Goal: Task Accomplishment & Management: Manage account settings

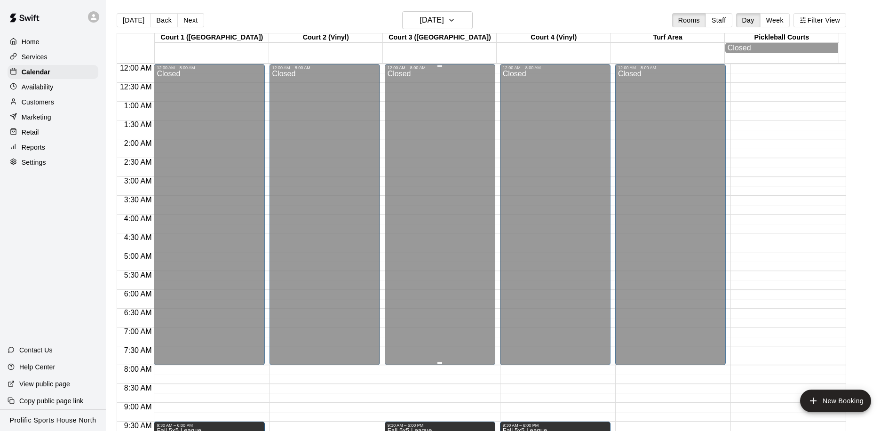
scroll to position [234, 0]
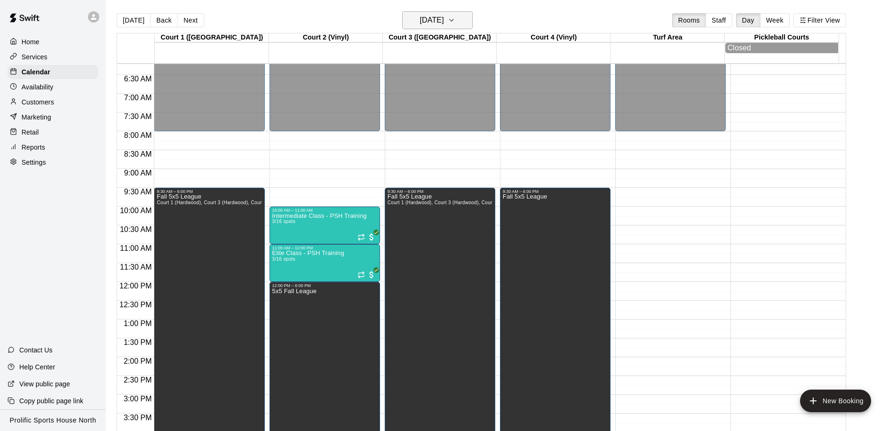
click at [444, 22] on h6 "[DATE]" at bounding box center [432, 20] width 24 height 13
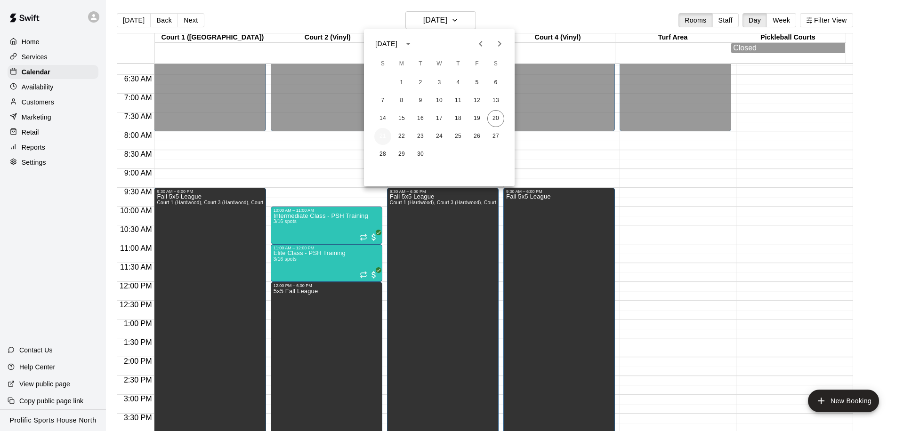
click at [377, 134] on button "21" at bounding box center [382, 136] width 17 height 17
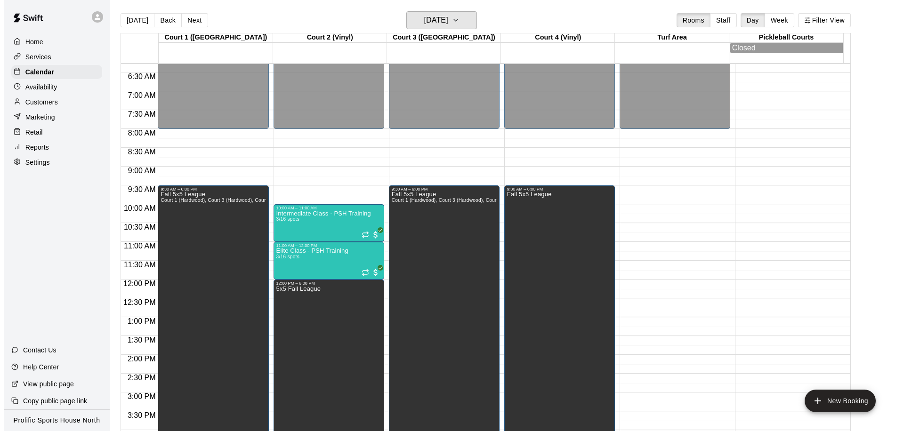
scroll to position [260, 0]
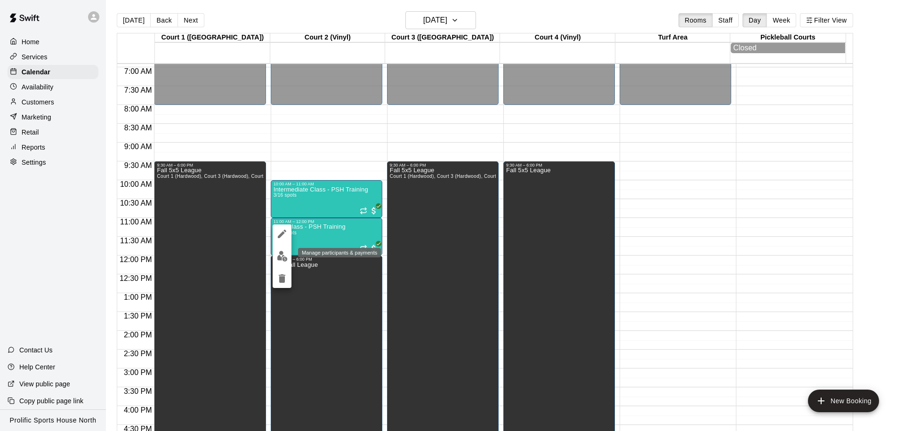
click at [276, 258] on button "edit" at bounding box center [281, 256] width 19 height 18
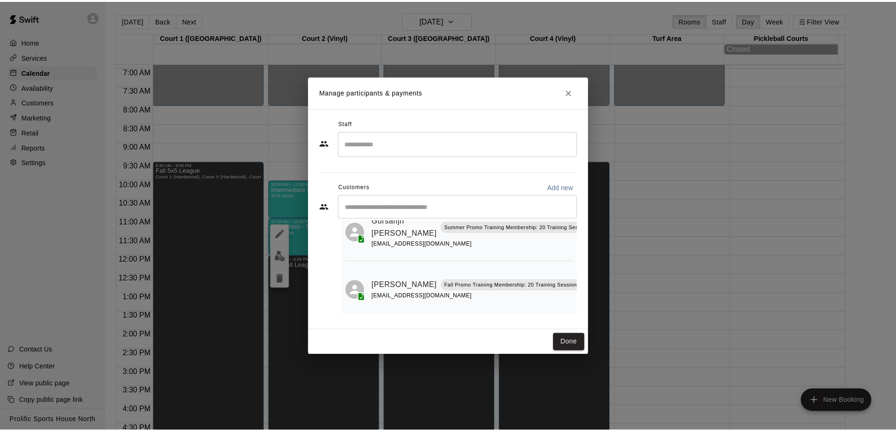
scroll to position [0, 0]
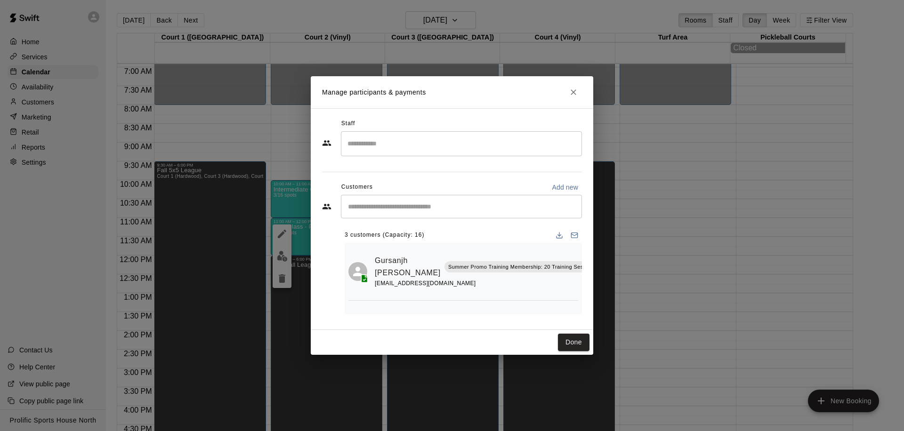
click at [471, 203] on input "Start typing to search customers..." at bounding box center [461, 206] width 232 height 9
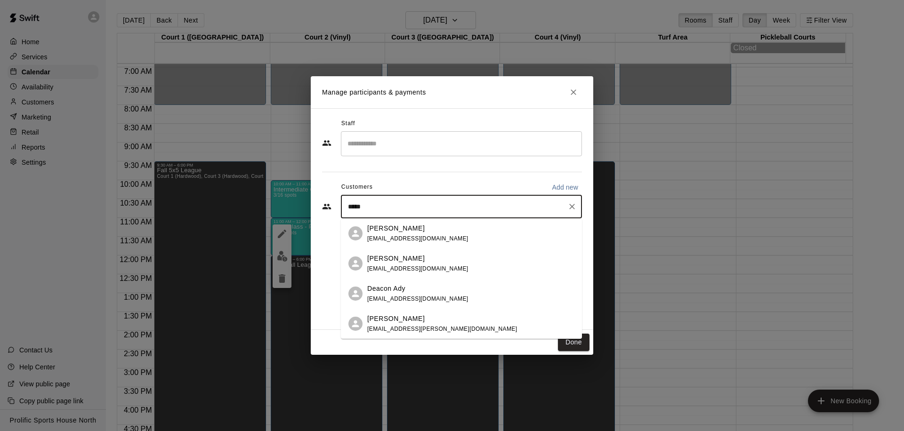
type input "******"
click at [432, 237] on div "[PERSON_NAME] [EMAIL_ADDRESS][DOMAIN_NAME]" at bounding box center [470, 234] width 207 height 20
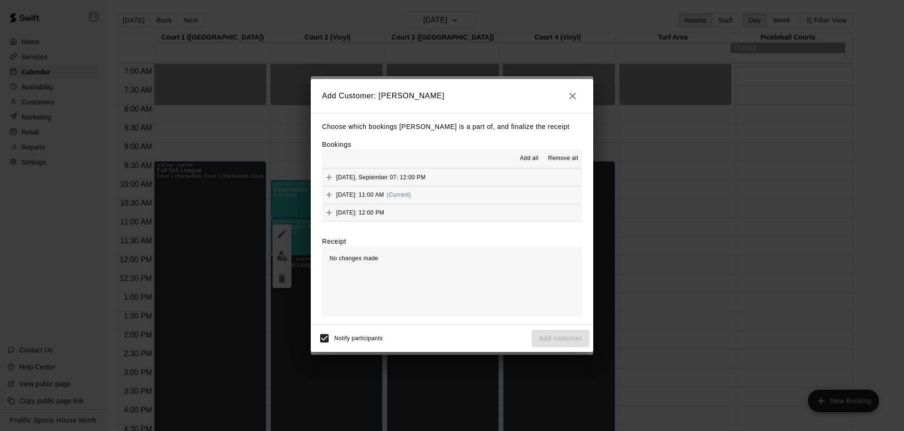
click at [465, 191] on button "[DATE]: 11:00 AM (Current)" at bounding box center [452, 194] width 260 height 17
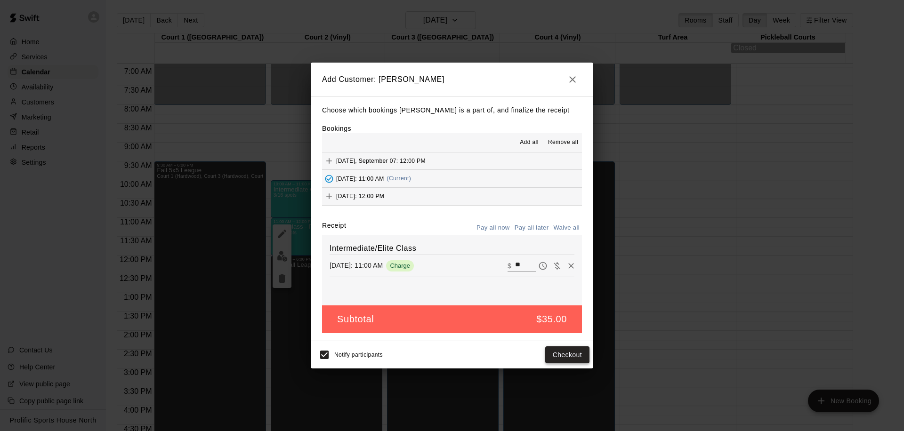
click at [564, 350] on button "Checkout" at bounding box center [567, 354] width 44 height 17
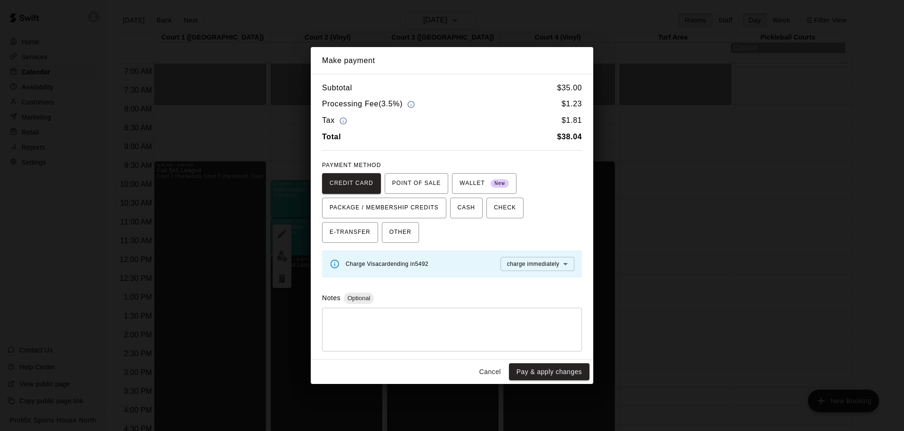
click at [483, 367] on button "Cancel" at bounding box center [490, 371] width 30 height 17
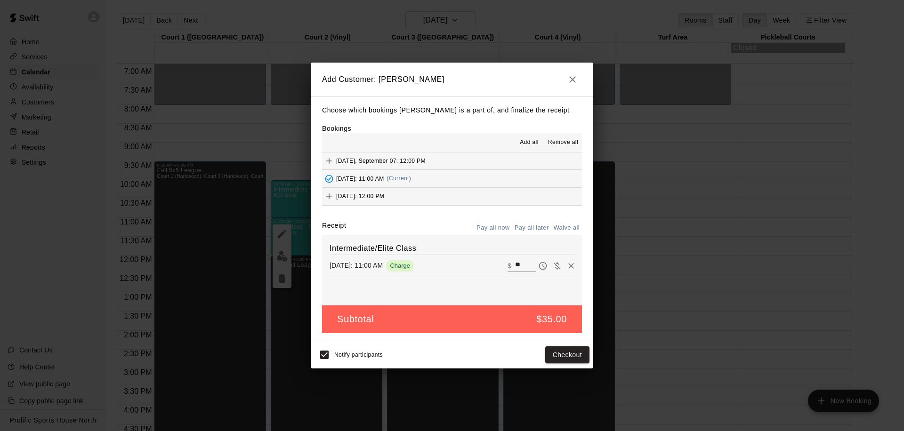
click at [573, 73] on button "button" at bounding box center [572, 79] width 19 height 19
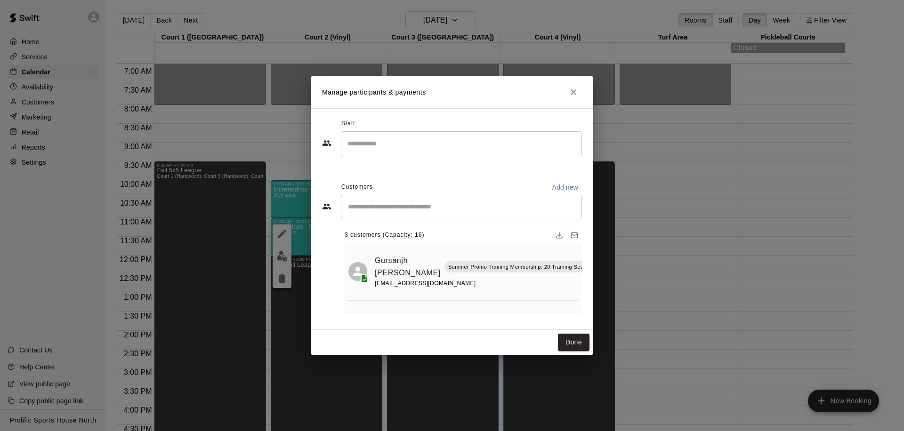
click at [419, 204] on input "Start typing to search customers..." at bounding box center [461, 206] width 232 height 9
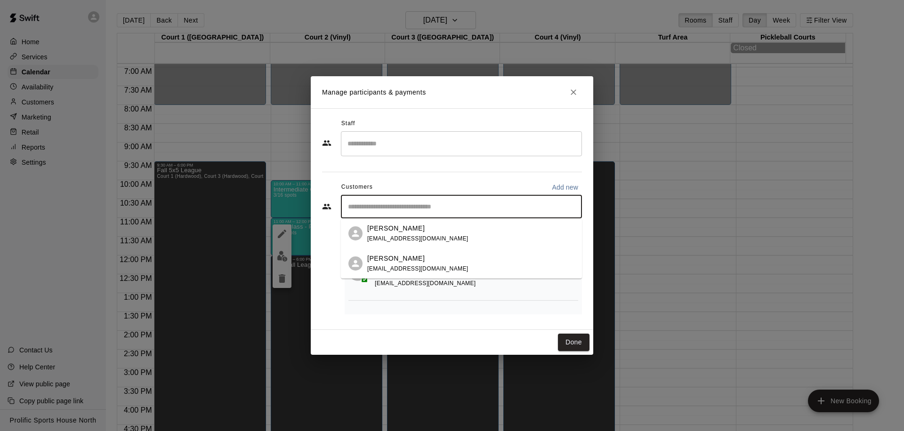
click at [401, 274] on div "[PERSON_NAME] [EMAIL_ADDRESS][DOMAIN_NAME]" at bounding box center [461, 263] width 241 height 30
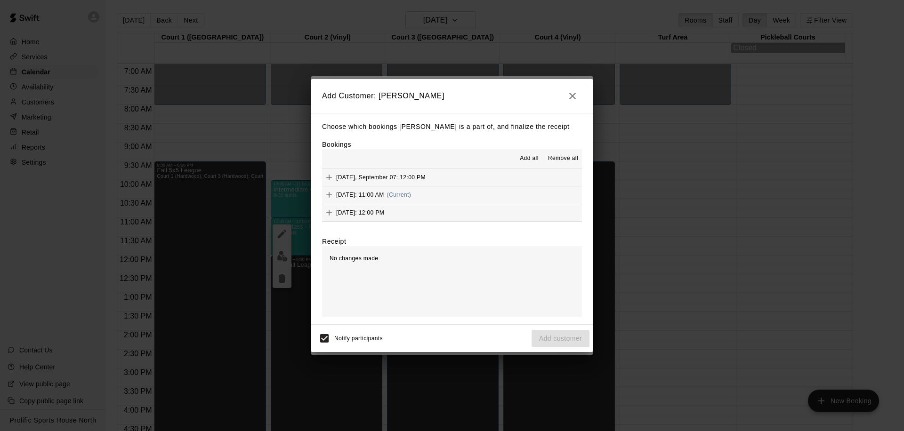
click at [411, 195] on span "(Current)" at bounding box center [399, 195] width 24 height 7
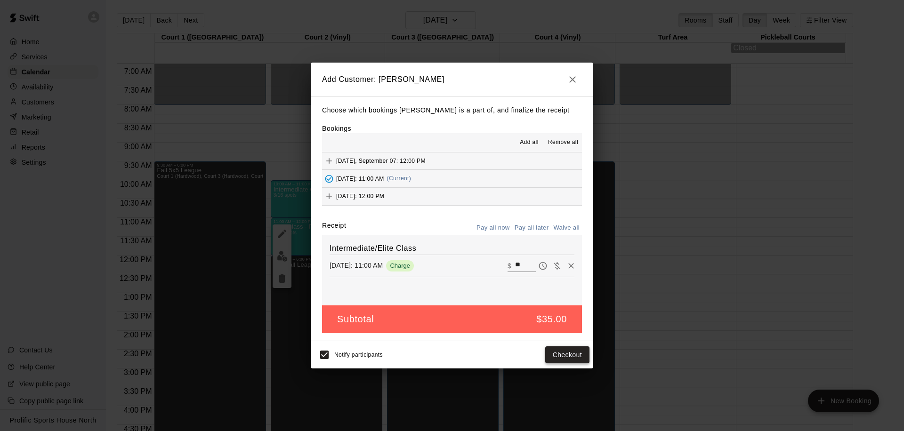
click at [559, 359] on button "Checkout" at bounding box center [567, 354] width 44 height 17
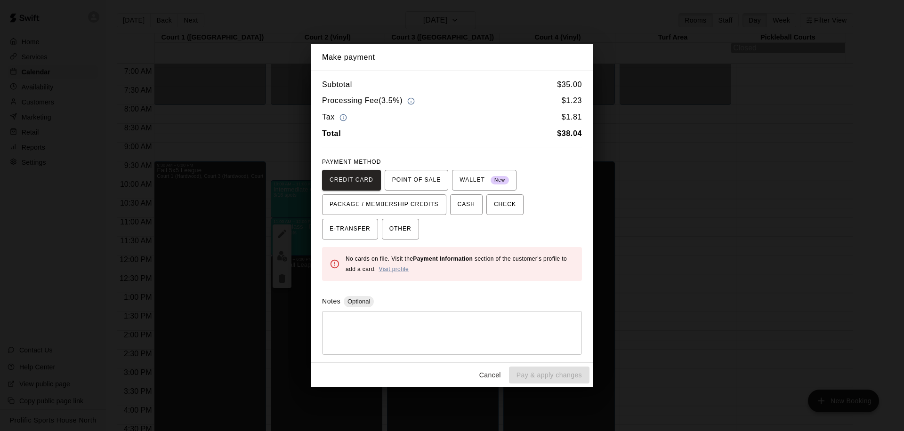
click at [488, 373] on button "Cancel" at bounding box center [490, 375] width 30 height 17
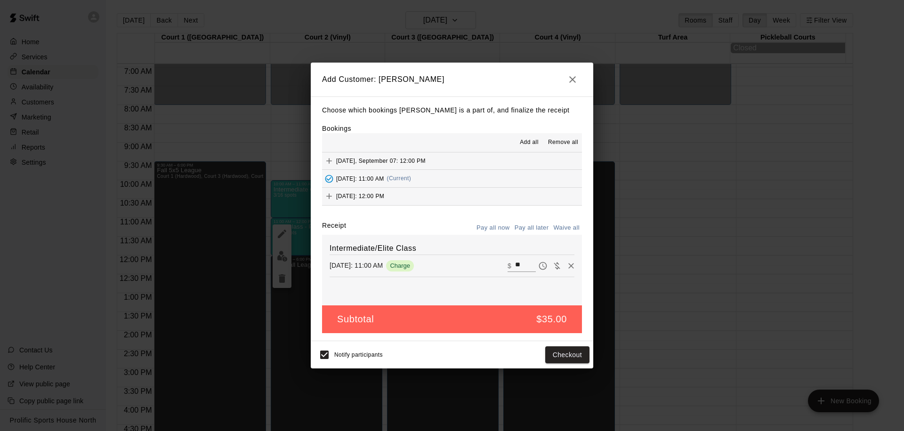
click at [573, 83] on icon "button" at bounding box center [572, 79] width 11 height 11
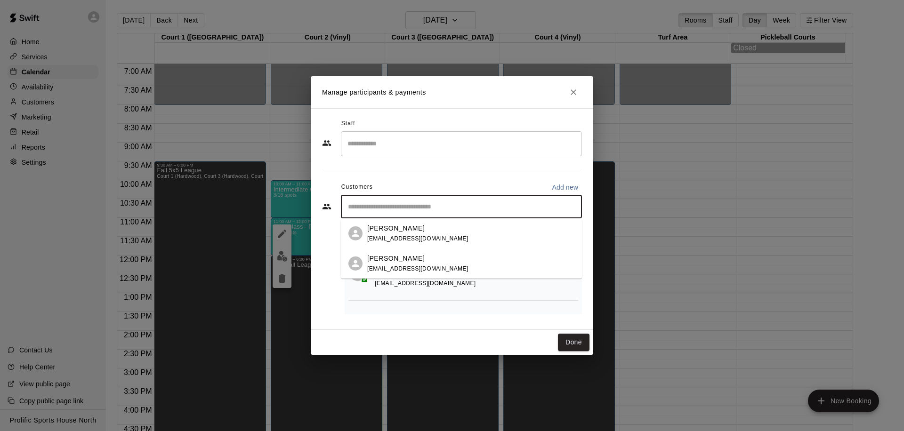
click at [433, 202] on input "Start typing to search customers..." at bounding box center [461, 206] width 232 height 9
click at [420, 236] on span "[EMAIL_ADDRESS][DOMAIN_NAME]" at bounding box center [417, 238] width 101 height 7
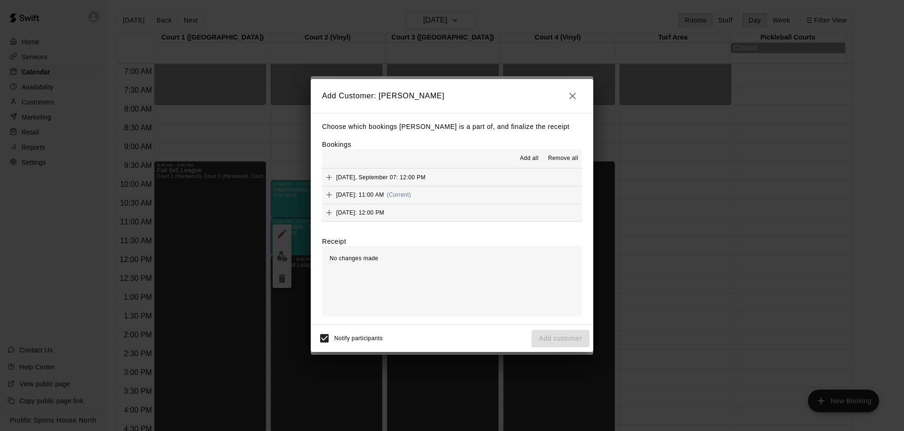
click at [458, 196] on button "[DATE]: 11:00 AM (Current)" at bounding box center [452, 194] width 260 height 17
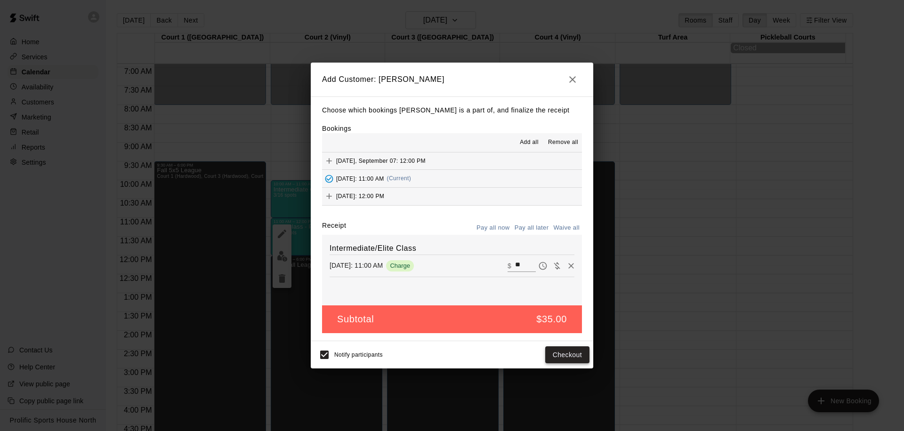
click at [548, 351] on button "Checkout" at bounding box center [567, 354] width 44 height 17
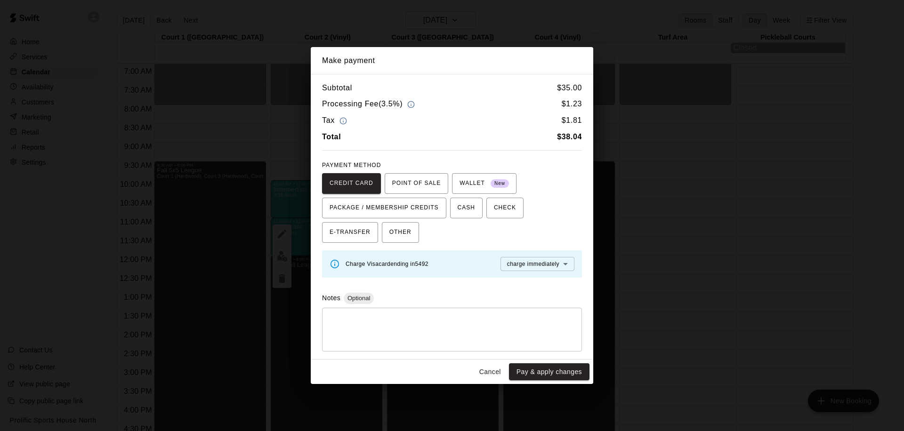
click at [493, 370] on button "Cancel" at bounding box center [490, 371] width 30 height 17
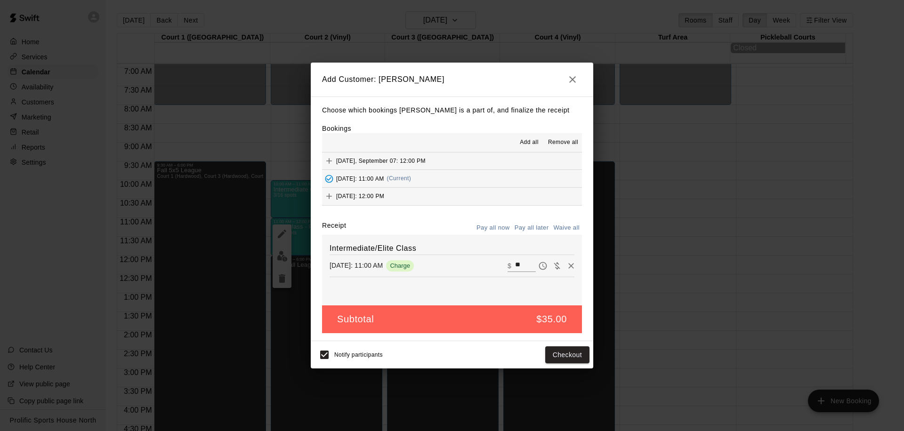
click at [576, 79] on icon "button" at bounding box center [572, 79] width 11 height 11
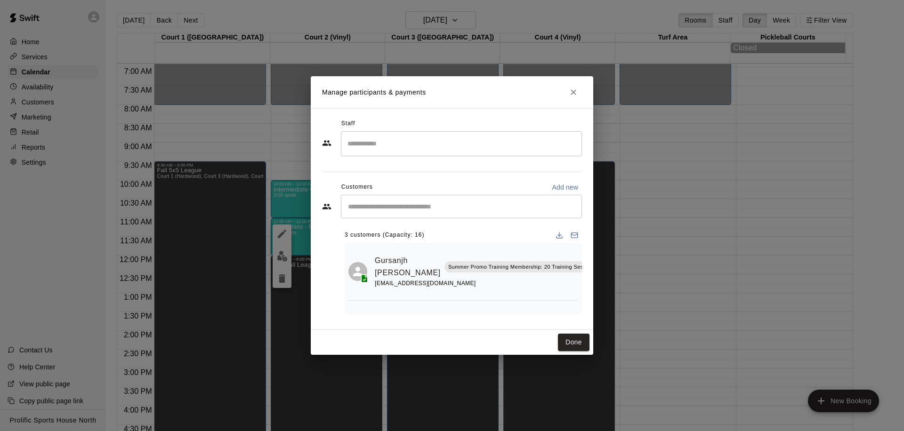
click at [576, 94] on icon "Close" at bounding box center [572, 92] width 9 height 9
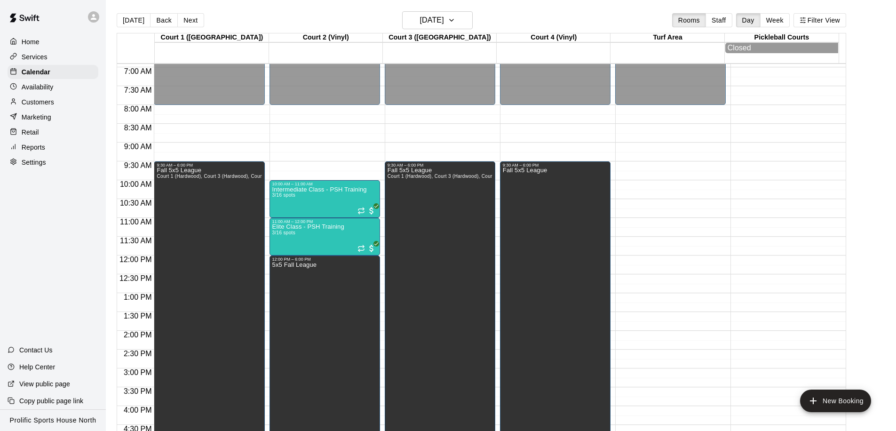
click at [42, 100] on p "Customers" at bounding box center [38, 101] width 32 height 9
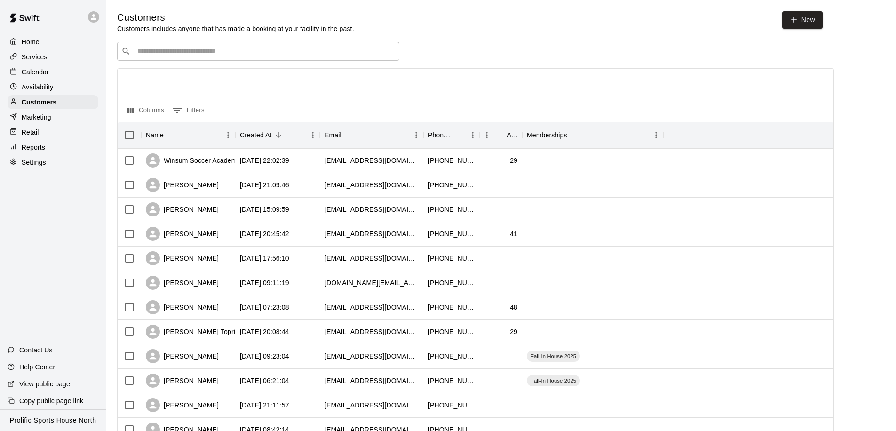
click at [257, 51] on input "Search customers by name or email" at bounding box center [265, 51] width 261 height 9
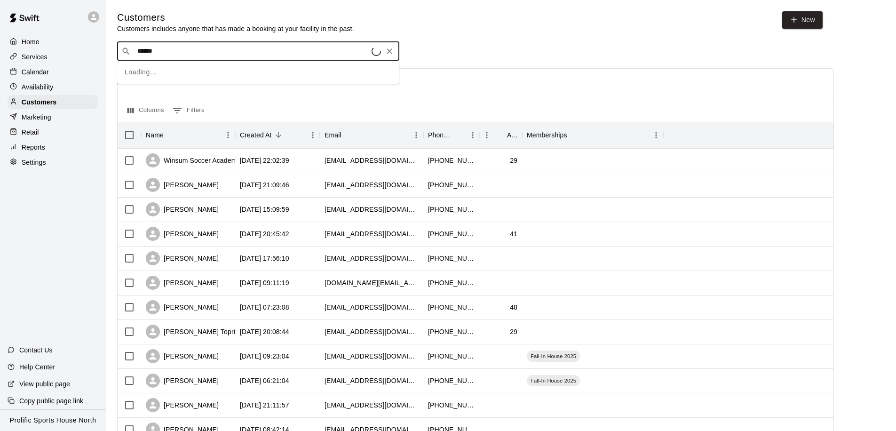
type input "******"
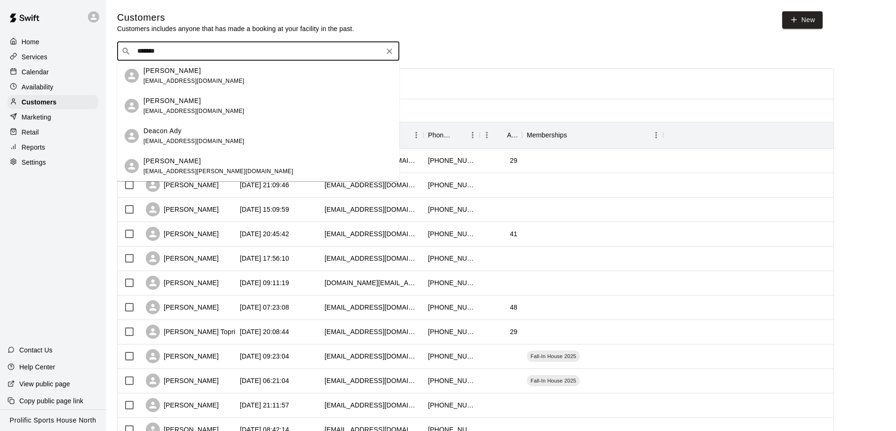
click at [226, 78] on div "[PERSON_NAME] [EMAIL_ADDRESS][DOMAIN_NAME]" at bounding box center [268, 76] width 248 height 20
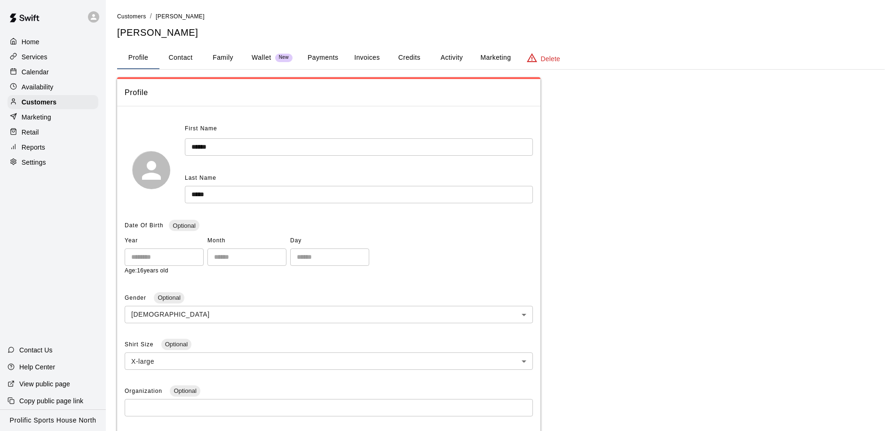
click at [457, 61] on button "Activity" at bounding box center [452, 58] width 42 height 23
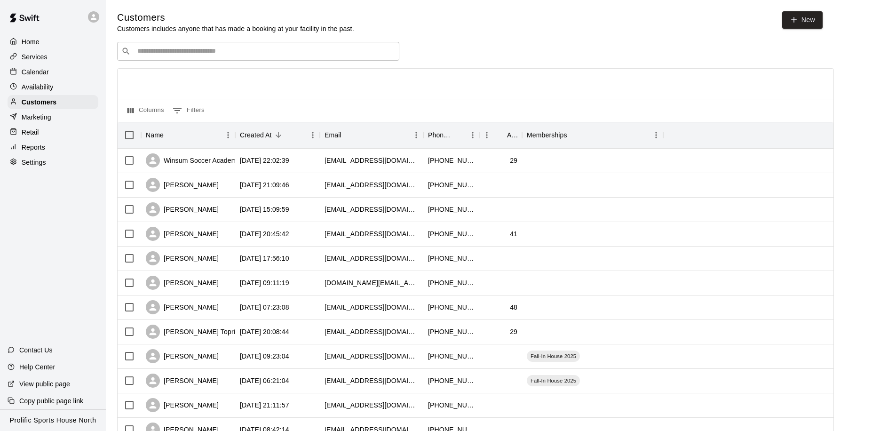
click at [203, 57] on div "​ ​" at bounding box center [258, 51] width 282 height 19
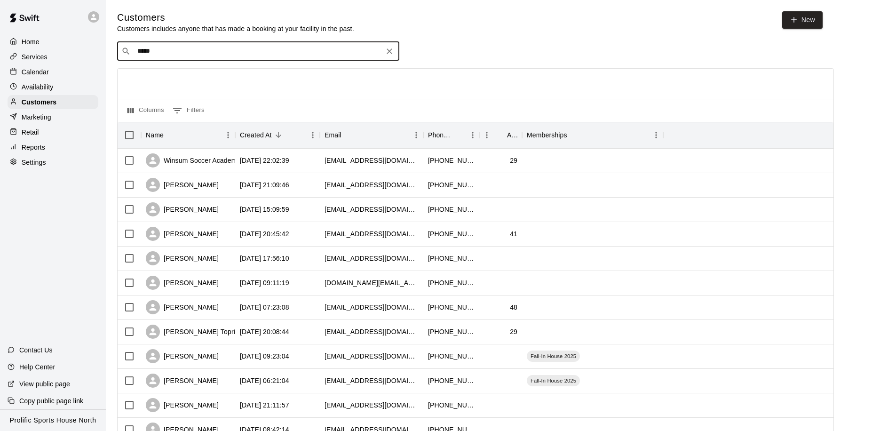
type input "******"
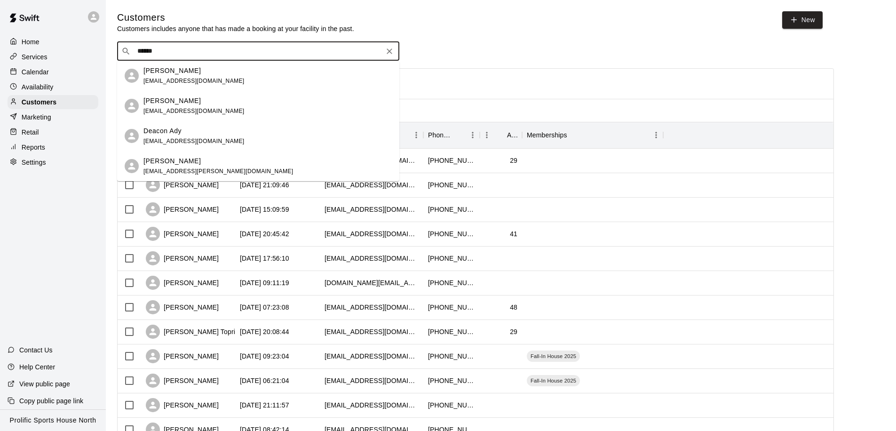
click at [206, 103] on div "[PERSON_NAME]" at bounding box center [194, 101] width 101 height 10
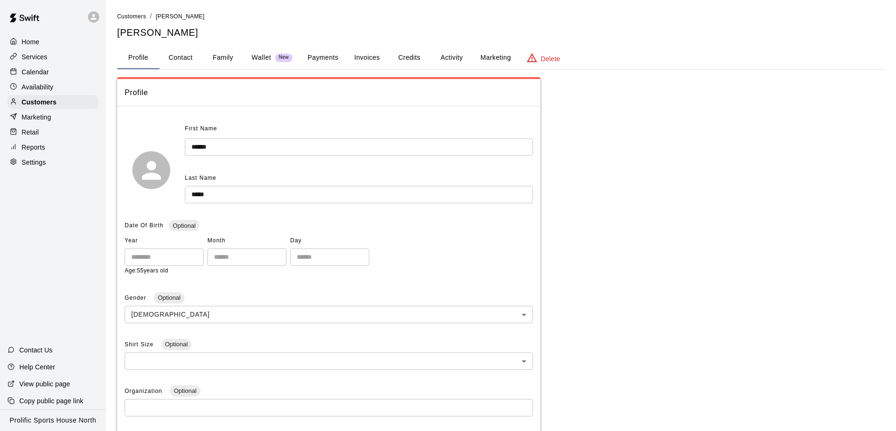
click at [448, 59] on button "Activity" at bounding box center [452, 58] width 42 height 23
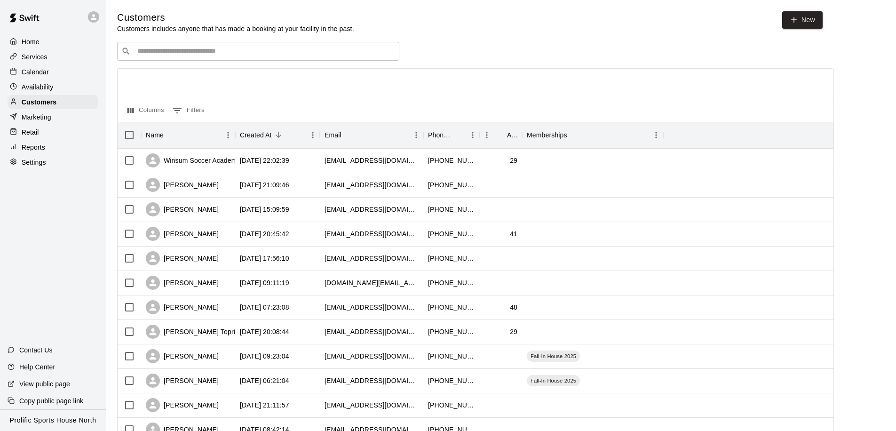
click at [153, 52] on input "Search customers by name or email" at bounding box center [265, 51] width 261 height 9
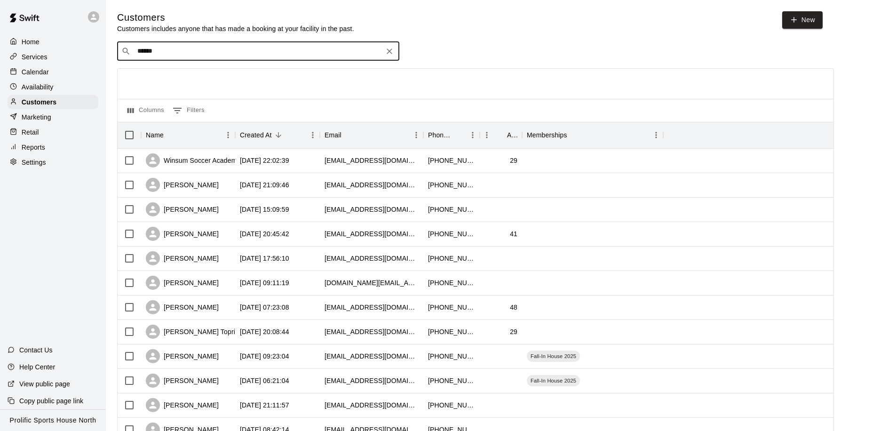
type input "******"
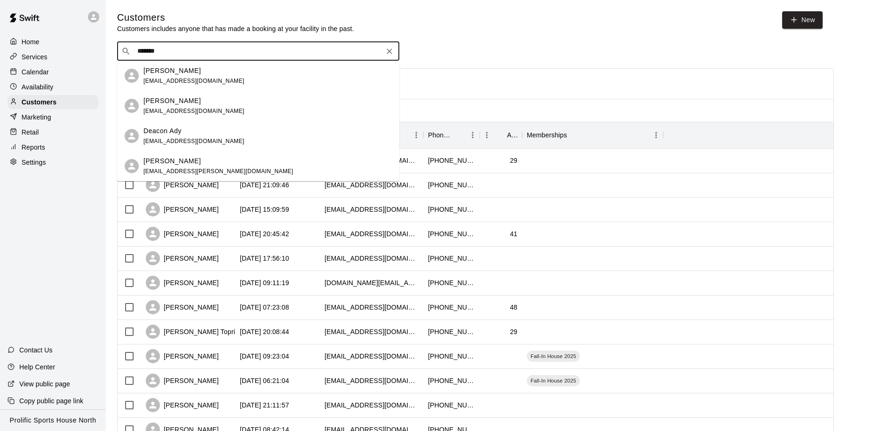
click at [260, 78] on div "[PERSON_NAME] [EMAIL_ADDRESS][DOMAIN_NAME]" at bounding box center [268, 76] width 248 height 20
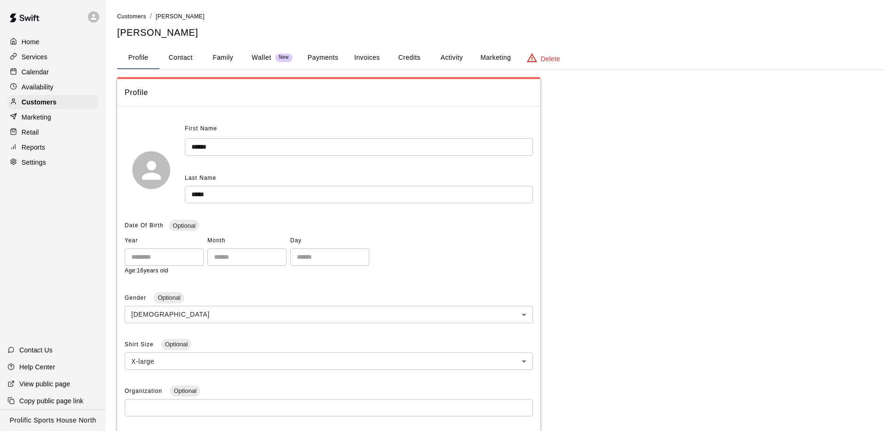
click at [444, 58] on button "Activity" at bounding box center [452, 58] width 42 height 23
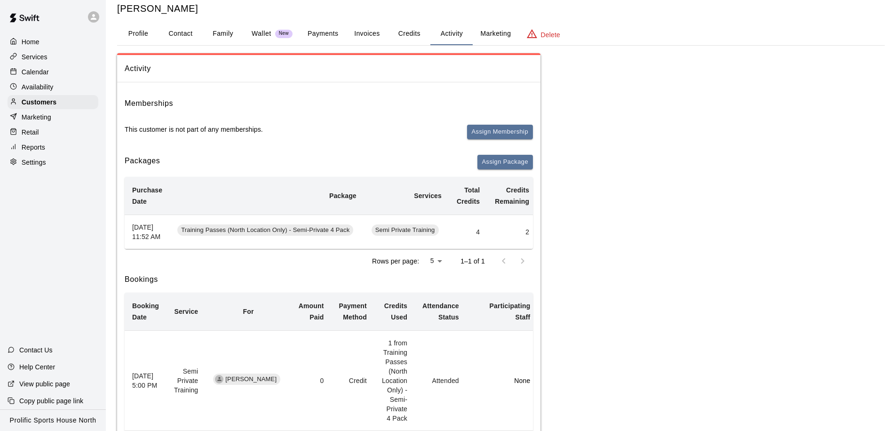
scroll to position [0, 114]
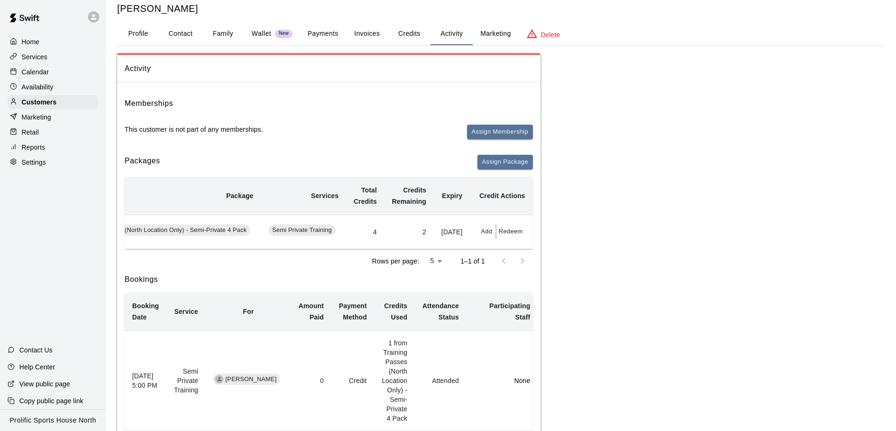
click at [49, 67] on div "Calendar" at bounding box center [53, 72] width 91 height 14
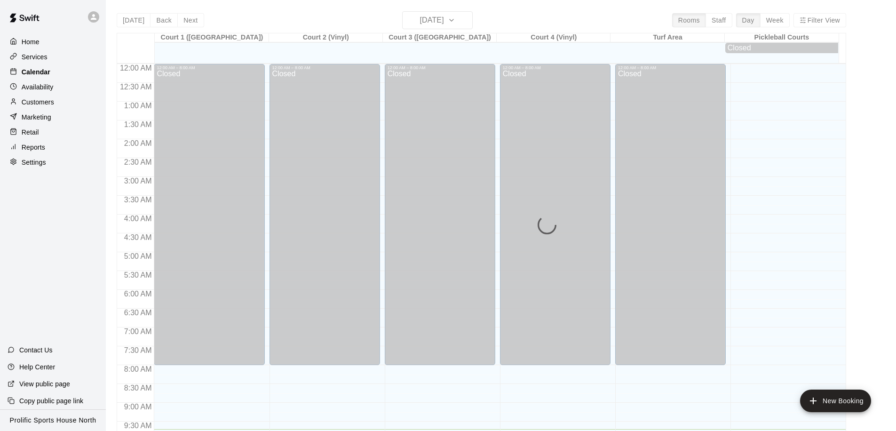
scroll to position [365, 0]
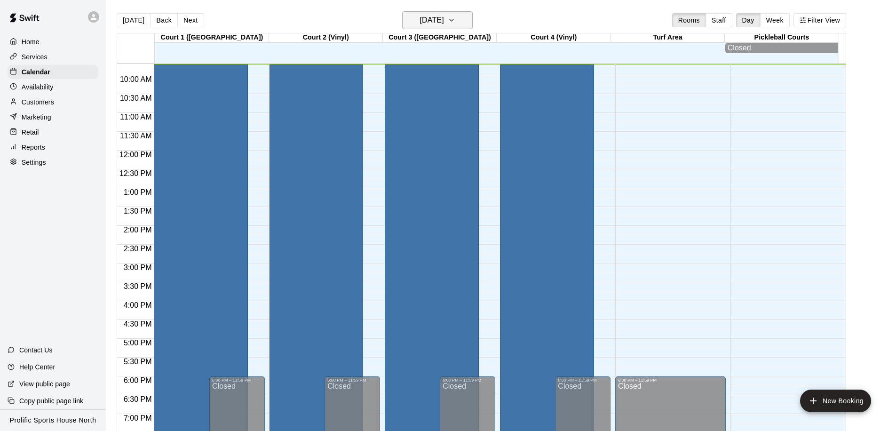
click at [433, 21] on h6 "[DATE]" at bounding box center [432, 20] width 24 height 13
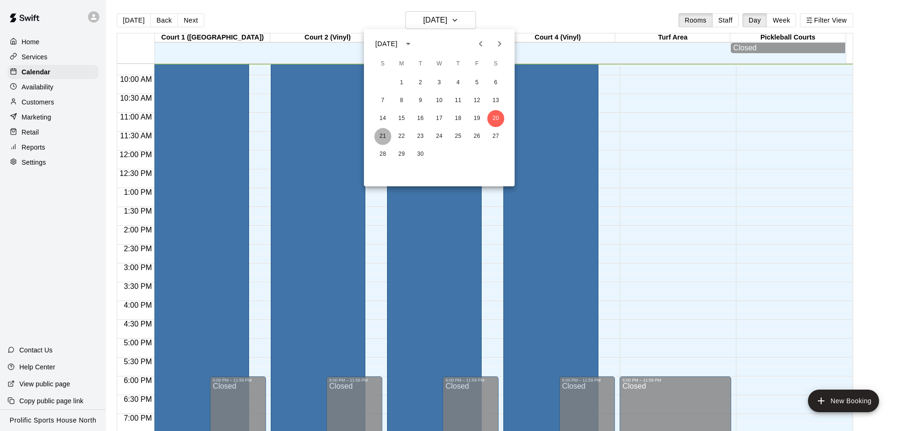
click at [383, 138] on button "21" at bounding box center [382, 136] width 17 height 17
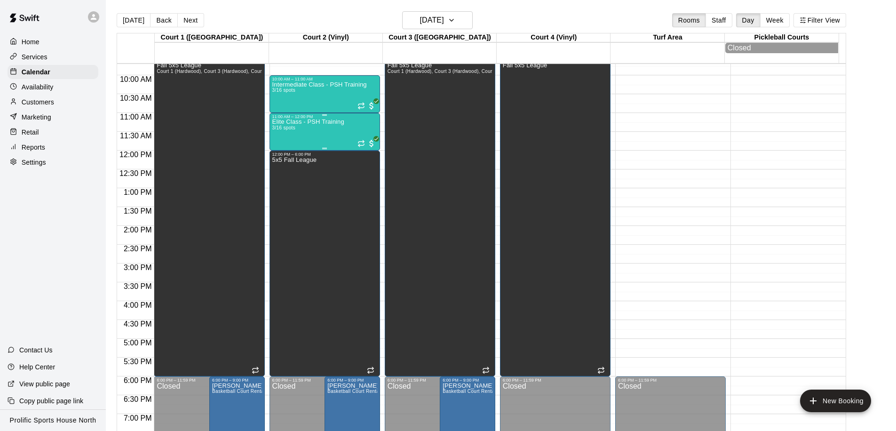
click at [327, 122] on p "Elite Class - PSH Training" at bounding box center [308, 122] width 72 height 0
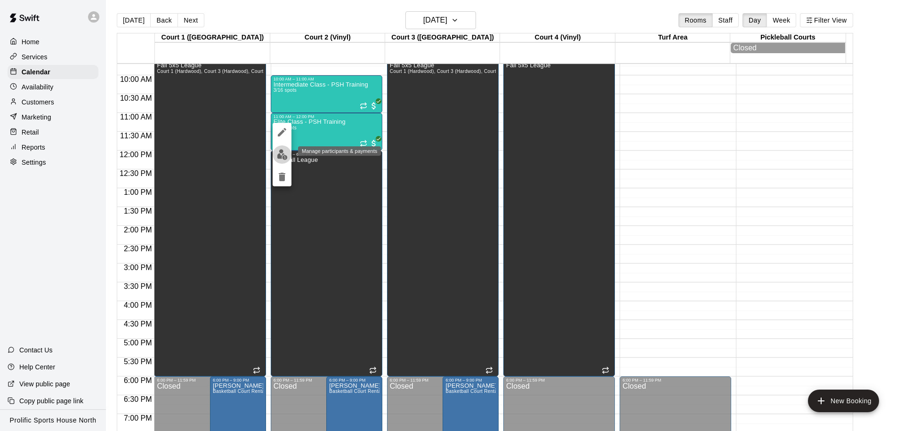
click at [282, 153] on img "edit" at bounding box center [282, 154] width 11 height 11
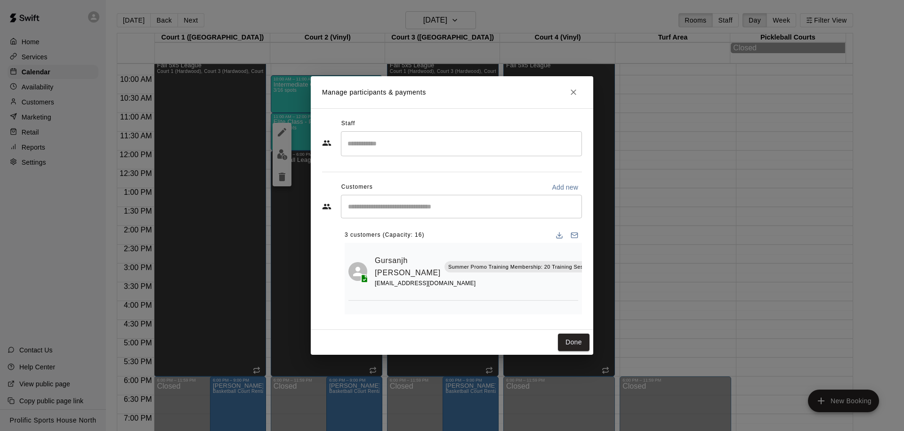
click at [366, 153] on div "​" at bounding box center [461, 143] width 241 height 25
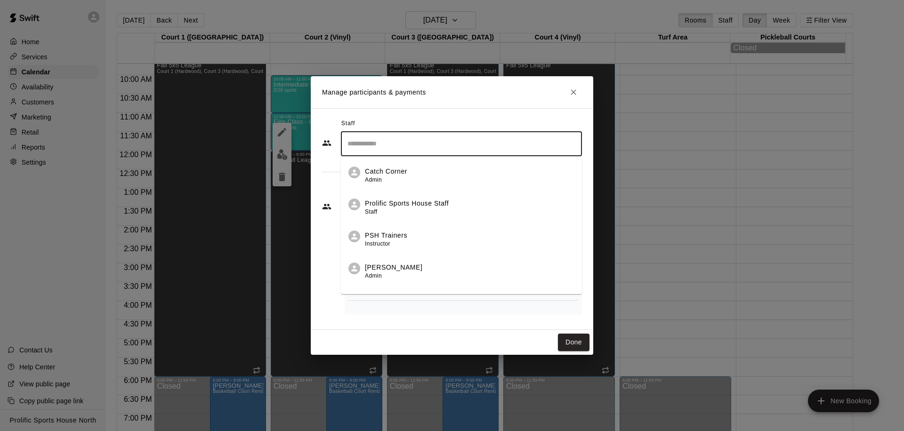
click at [414, 120] on div "Staff" at bounding box center [452, 123] width 260 height 15
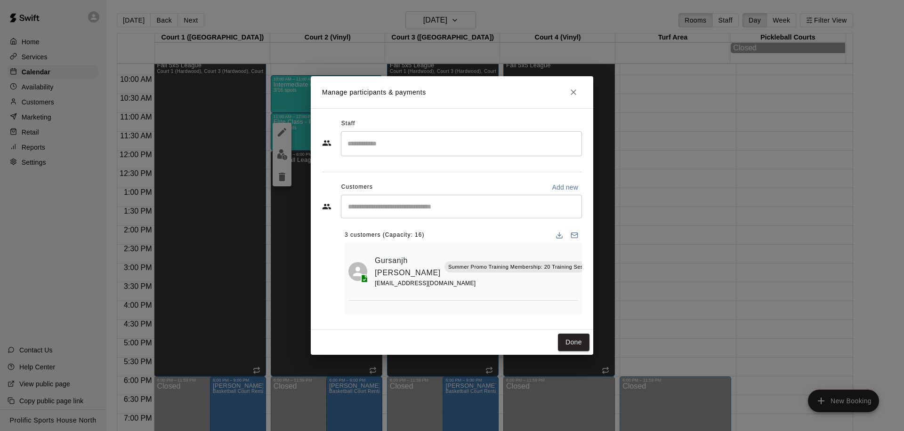
click at [370, 203] on input "Start typing to search customers..." at bounding box center [461, 206] width 232 height 9
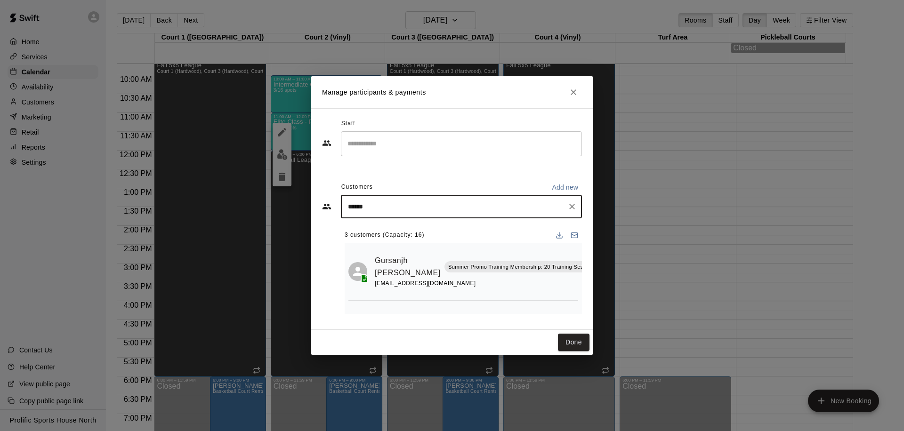
type input "******"
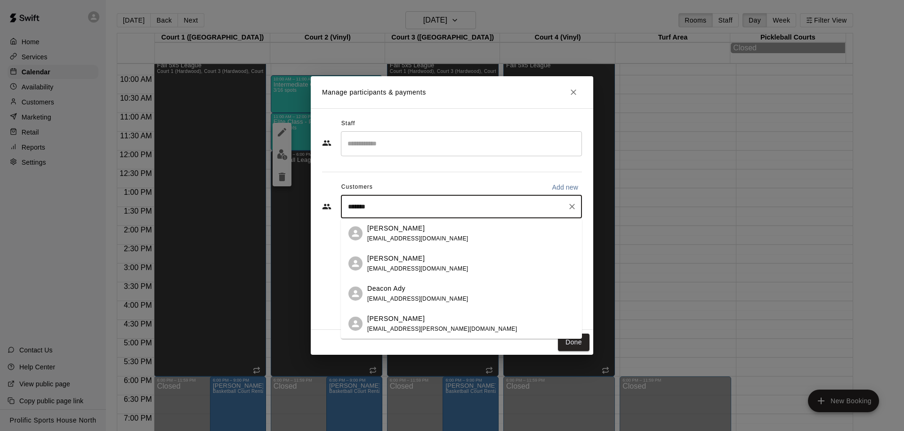
click at [416, 226] on div "[PERSON_NAME]" at bounding box center [417, 229] width 101 height 10
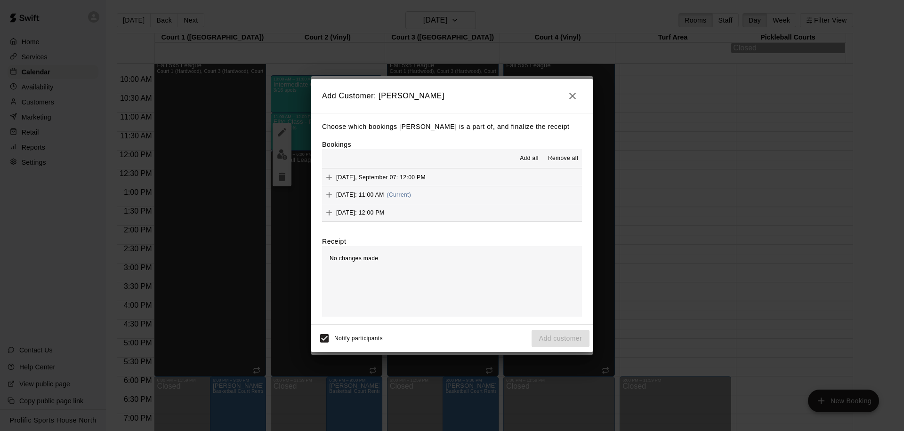
click at [411, 193] on span "(Current)" at bounding box center [399, 195] width 24 height 7
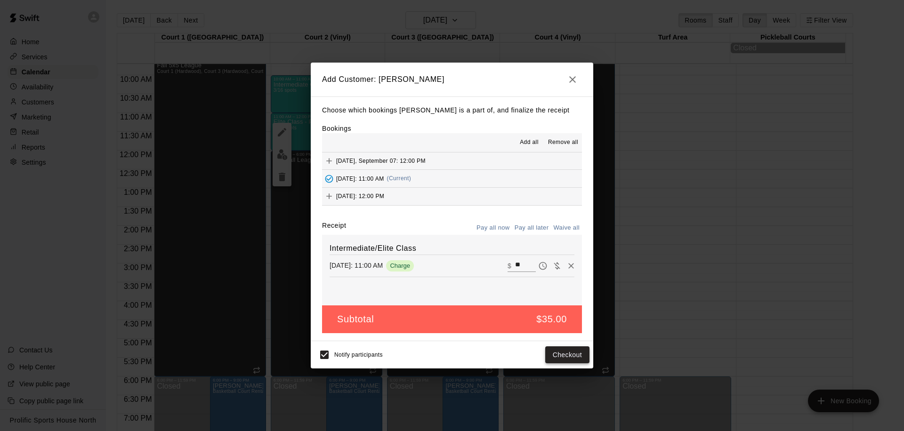
click at [556, 349] on button "Checkout" at bounding box center [567, 354] width 44 height 17
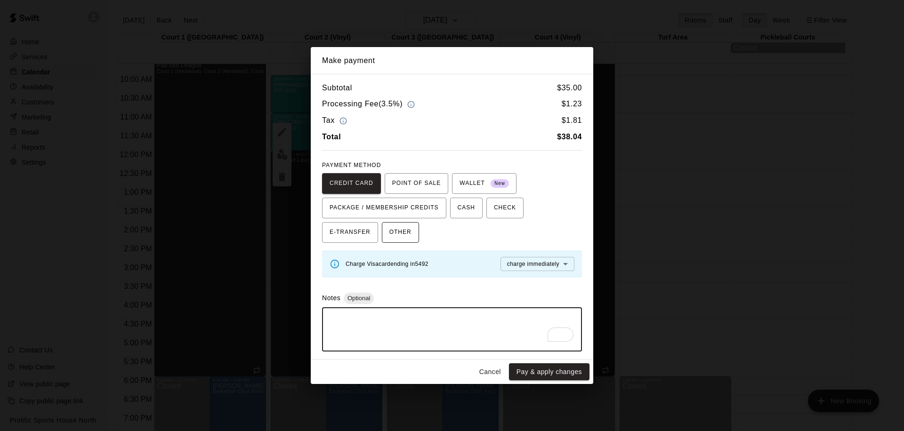
click at [414, 231] on button "OTHER" at bounding box center [400, 232] width 37 height 21
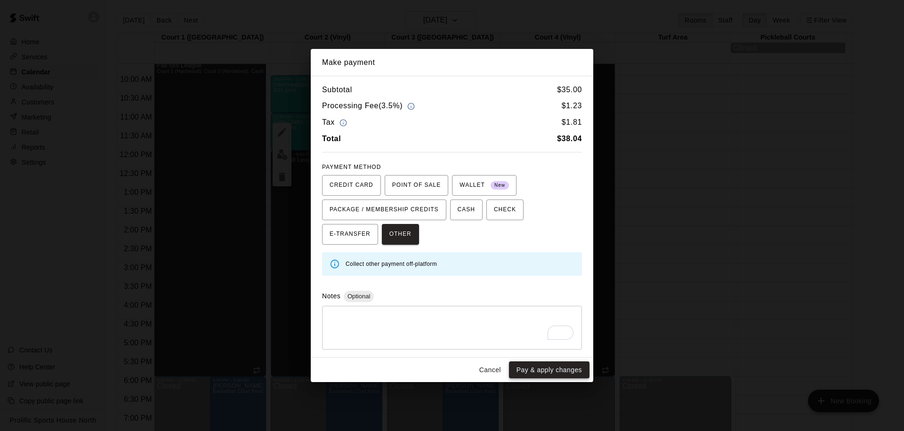
click at [538, 366] on button "Pay & apply changes" at bounding box center [549, 369] width 80 height 17
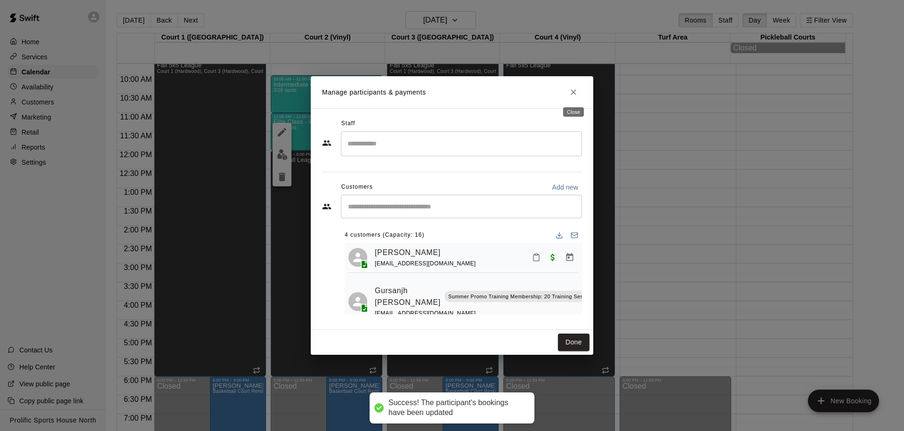
click at [575, 91] on icon "Close" at bounding box center [572, 92] width 9 height 9
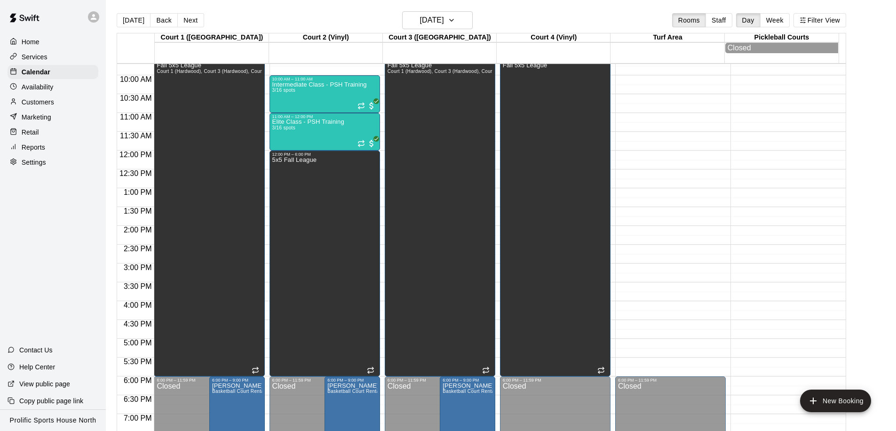
click at [42, 102] on p "Customers" at bounding box center [38, 101] width 32 height 9
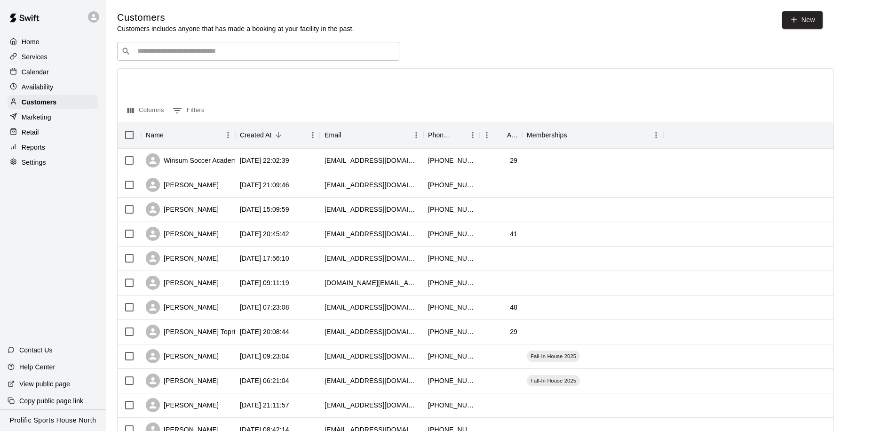
click at [173, 55] on input "Search customers by name or email" at bounding box center [265, 51] width 261 height 9
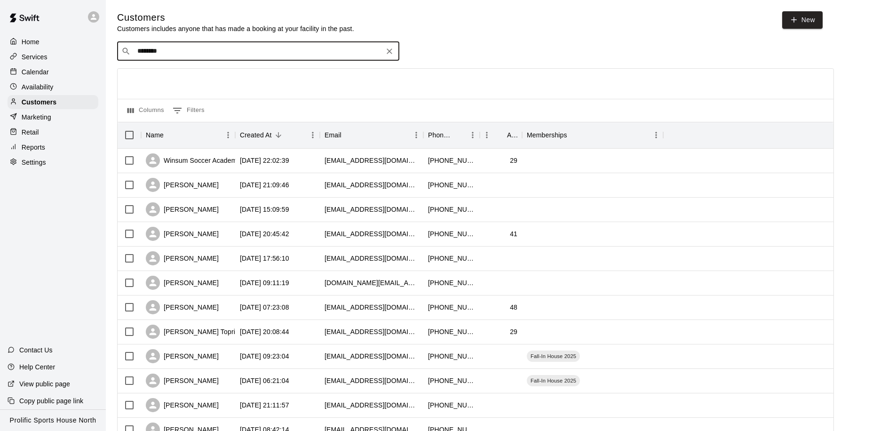
type input "*********"
click at [171, 75] on p "[PERSON_NAME]" at bounding box center [172, 71] width 57 height 10
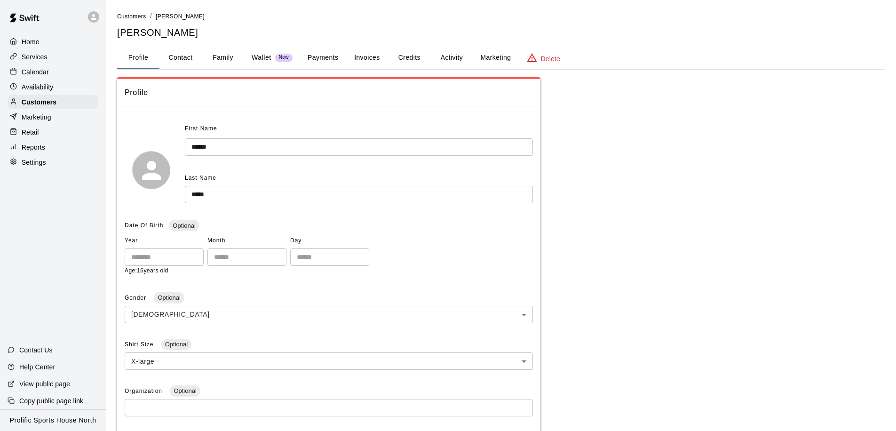
click at [447, 59] on button "Activity" at bounding box center [452, 58] width 42 height 23
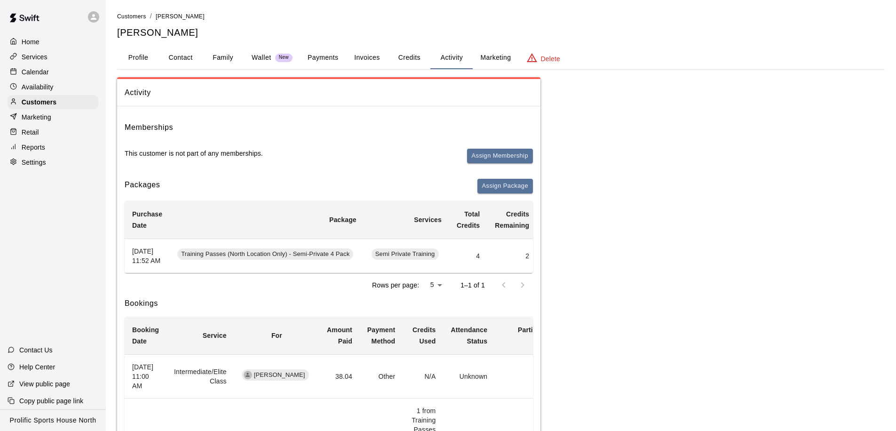
scroll to position [0, 96]
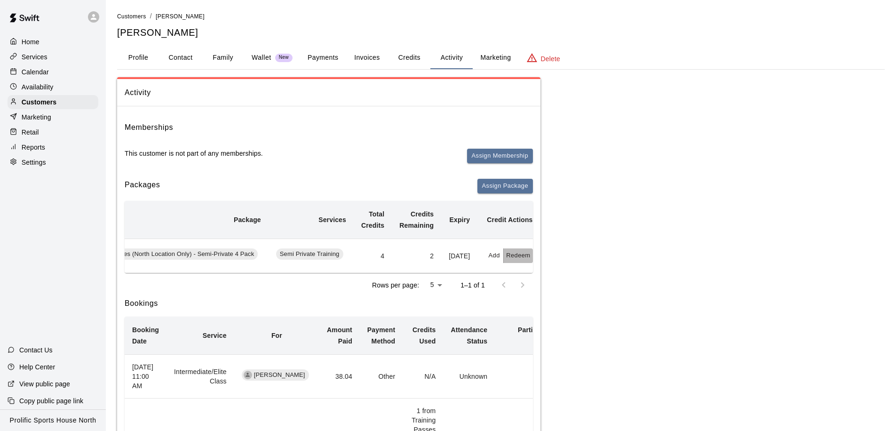
click at [521, 261] on button "Redeem" at bounding box center [518, 255] width 29 height 15
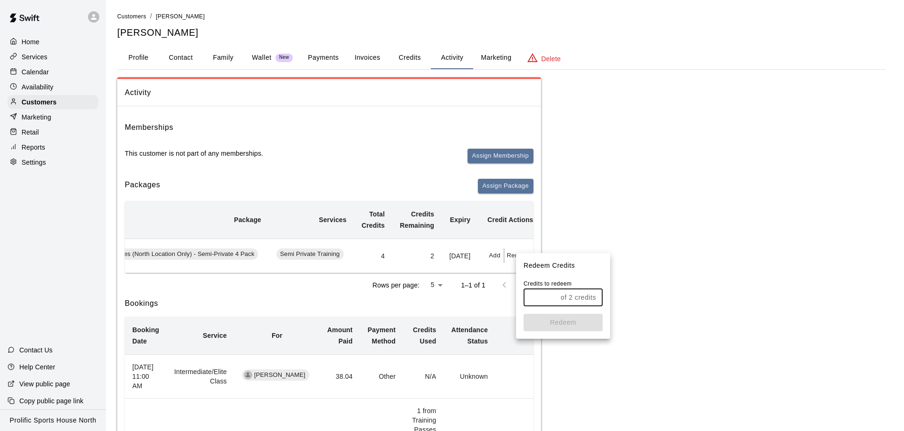
click at [545, 295] on input "text" at bounding box center [539, 297] width 33 height 17
type input "*"
click at [545, 328] on button "Redeem" at bounding box center [562, 322] width 79 height 17
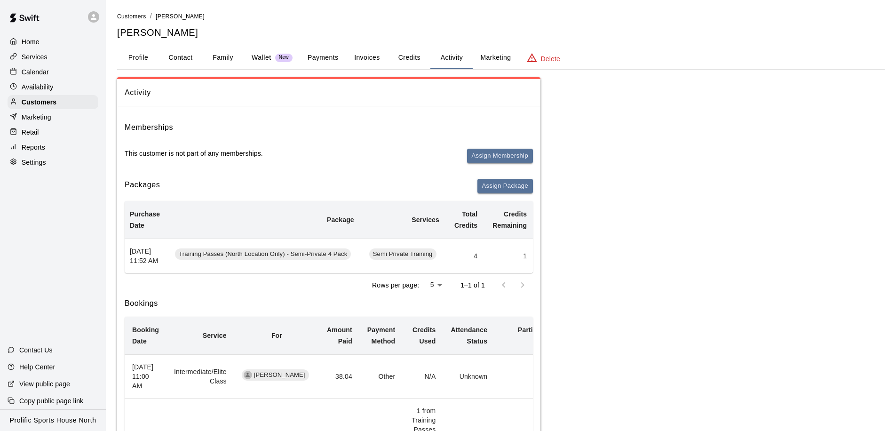
scroll to position [0, 0]
click at [51, 71] on div "Calendar" at bounding box center [53, 72] width 91 height 14
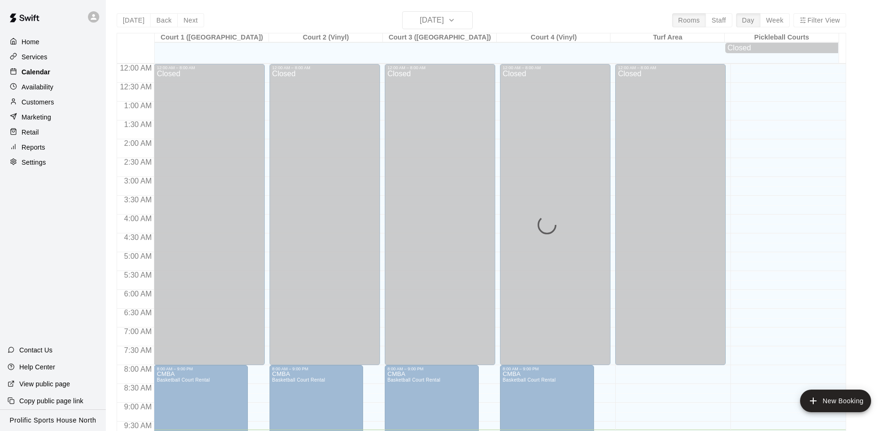
scroll to position [366, 0]
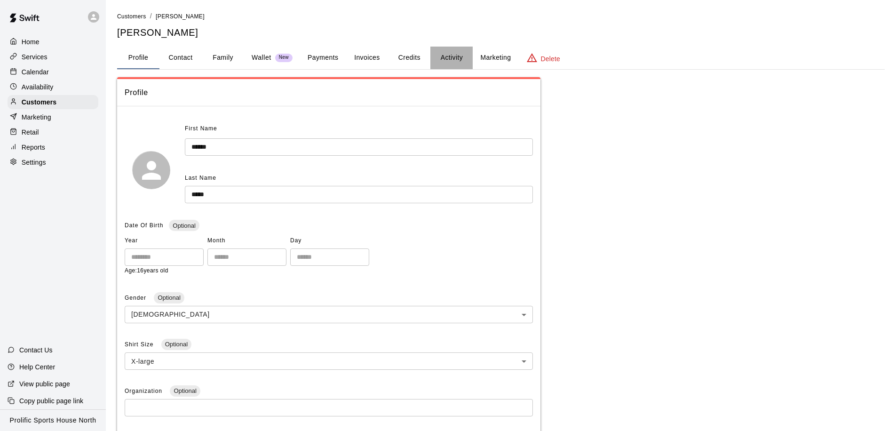
click at [448, 56] on button "Activity" at bounding box center [452, 58] width 42 height 23
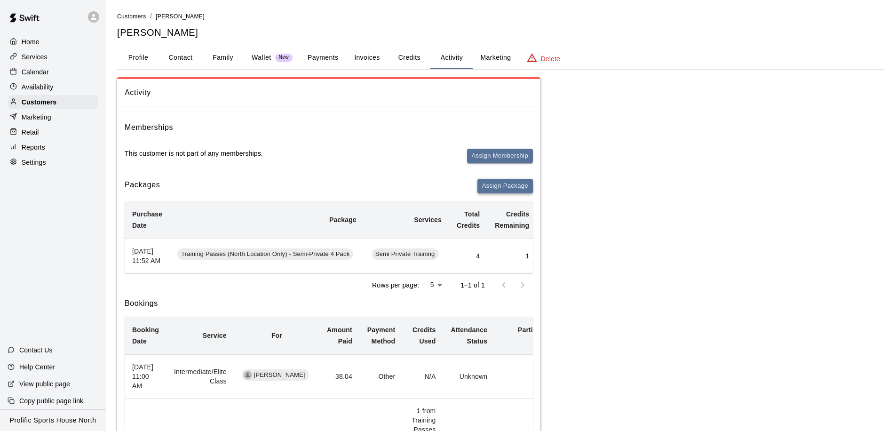
click at [500, 190] on button "Assign Package" at bounding box center [506, 186] width 56 height 15
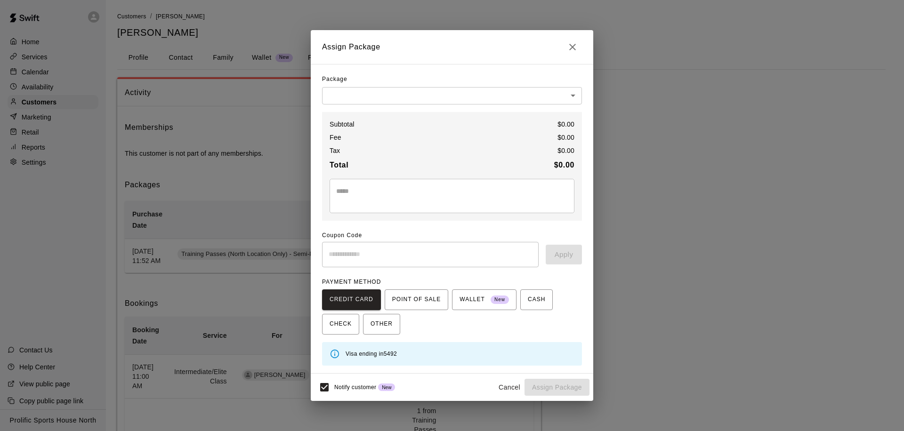
click at [423, 100] on body "Home Services Calendar Availability Customers Marketing Retail Reports Settings…" at bounding box center [452, 326] width 904 height 653
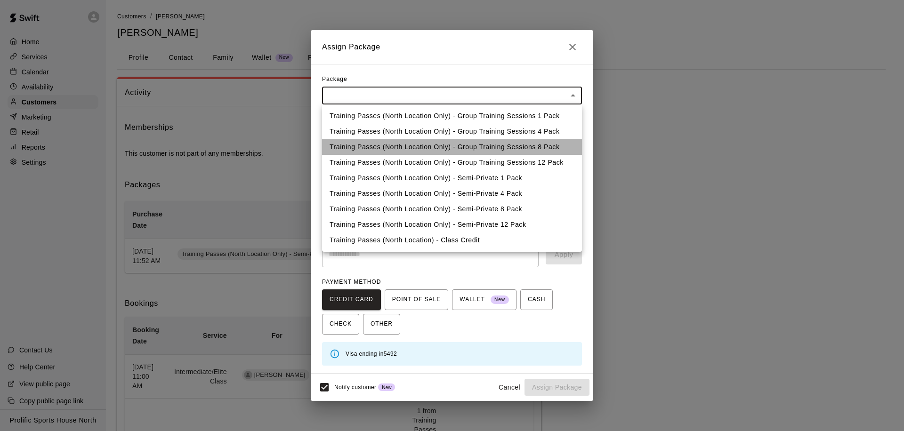
click at [486, 146] on li "Training Passes (North Location Only) - Group Training Sessions 8 Pack" at bounding box center [452, 147] width 260 height 16
type input "**********"
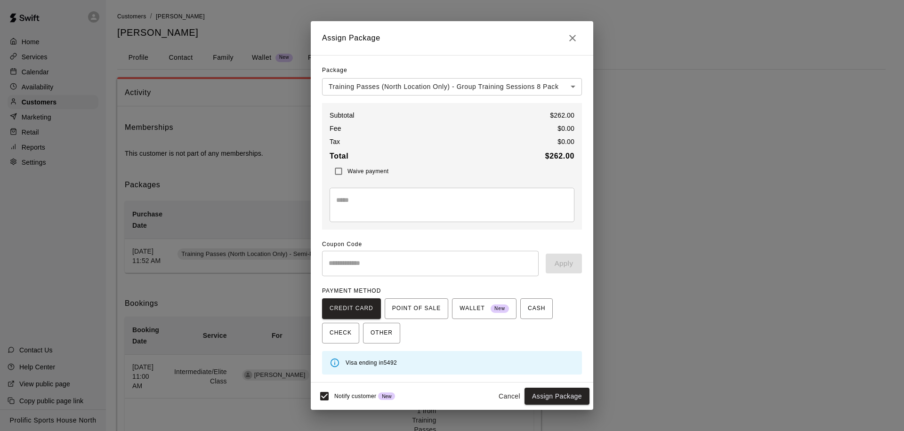
click at [529, 89] on body "Home Services Calendar Availability Customers Marketing Retail Reports Settings…" at bounding box center [452, 326] width 904 height 653
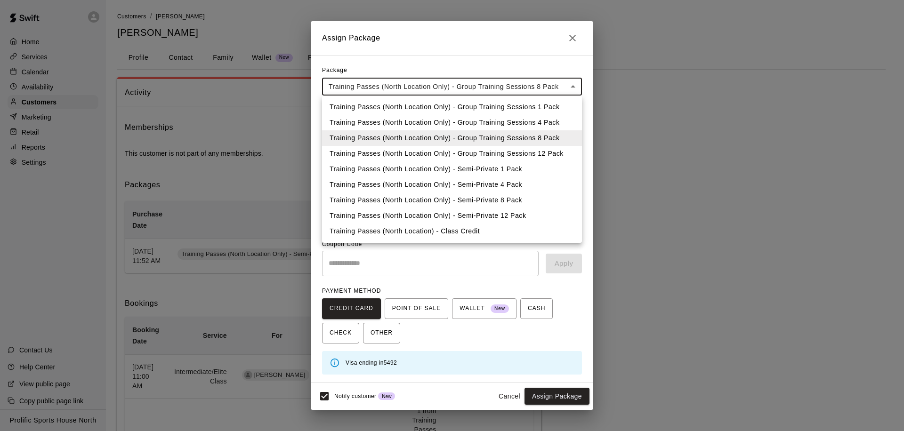
click at [526, 120] on li "Training Passes (North Location Only) - Group Training Sessions 4 Pack" at bounding box center [452, 123] width 260 height 16
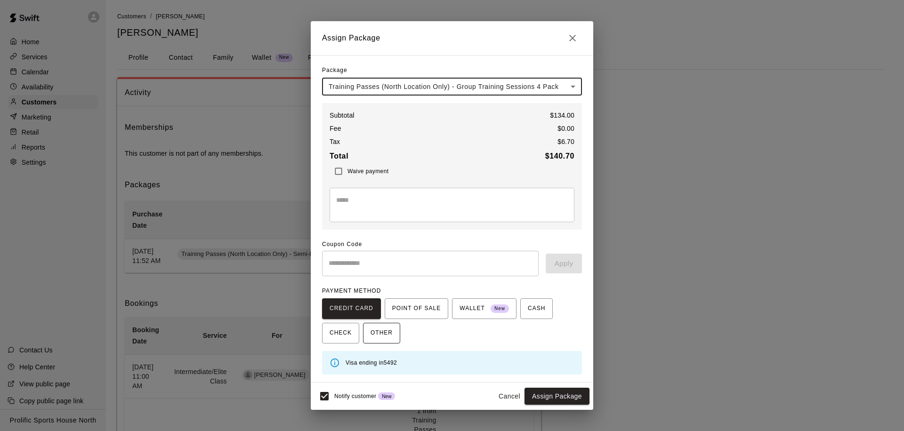
click at [379, 335] on span "OTHER" at bounding box center [381, 333] width 22 height 15
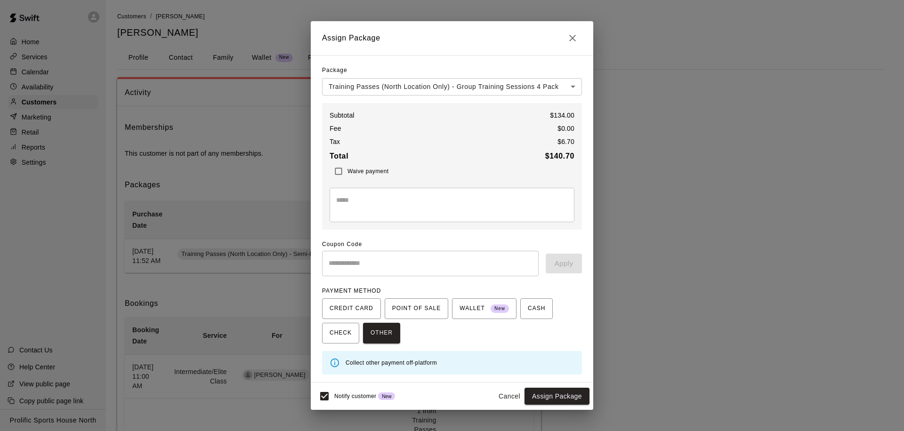
click at [386, 206] on textarea at bounding box center [452, 204] width 232 height 19
type textarea "**********"
click at [546, 400] on button "Assign Package" at bounding box center [556, 396] width 65 height 17
